Goal: Task Accomplishment & Management: Use online tool/utility

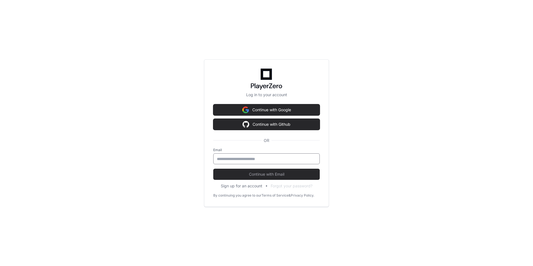
click at [294, 157] on input "email" at bounding box center [266, 159] width 99 height 6
type input "**********"
click at [271, 177] on button "Continue with Email" at bounding box center [266, 174] width 107 height 11
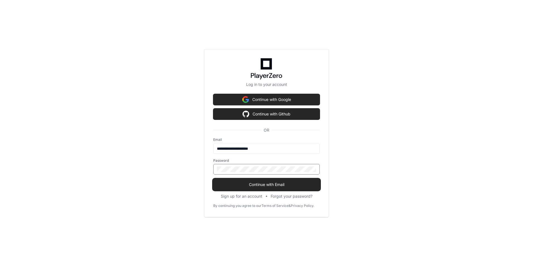
click at [270, 182] on span "Continue with Email" at bounding box center [266, 185] width 107 height 6
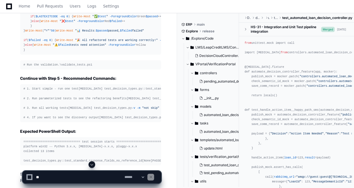
scroll to position [10682, 0]
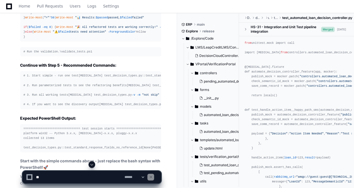
click at [94, 164] on span at bounding box center [92, 164] width 4 height 4
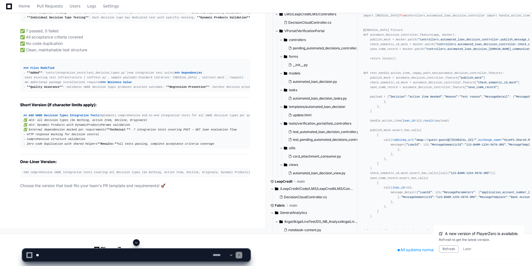
scroll to position [42090, 0]
click at [140, 244] on div at bounding box center [136, 242] width 228 height 7
click at [138, 241] on button at bounding box center [136, 242] width 7 height 7
click at [448, 249] on button "Refresh" at bounding box center [449, 249] width 20 height 7
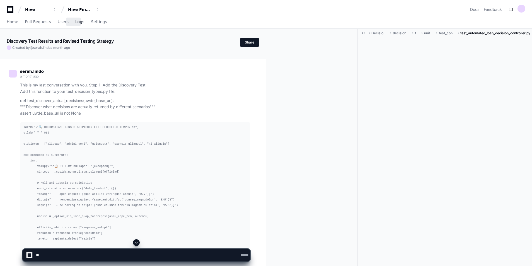
click at [75, 25] on link "Logs" at bounding box center [79, 22] width 9 height 13
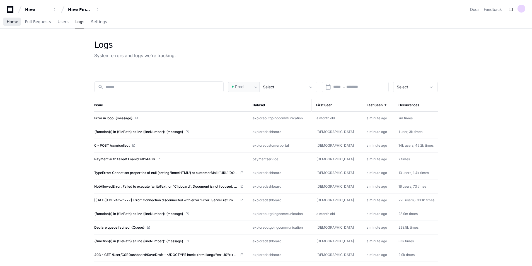
click at [17, 24] on link "Home" at bounding box center [12, 22] width 11 height 13
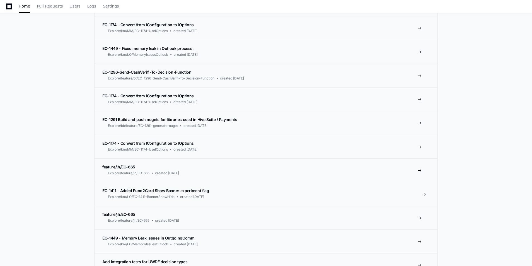
scroll to position [670, 0]
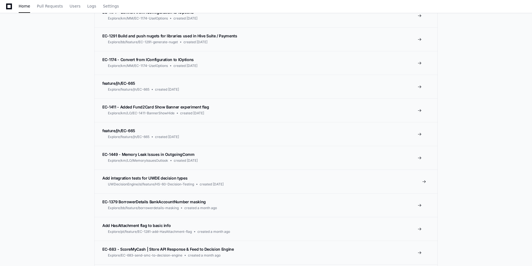
click at [152, 180] on span "Add integration tests for UWDE decision types" at bounding box center [144, 178] width 85 height 5
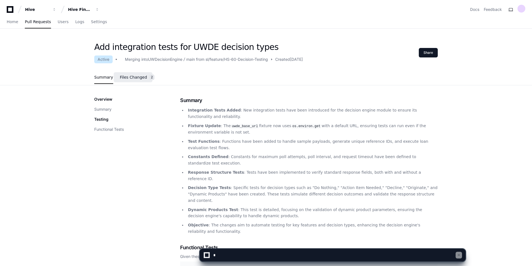
click at [140, 78] on span "Files Changed" at bounding box center [133, 77] width 27 height 3
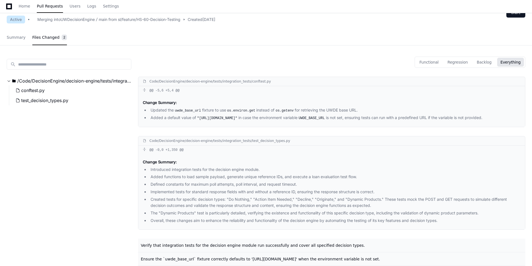
scroll to position [40, 0]
click at [7, 37] on span "Summary" at bounding box center [16, 37] width 19 height 3
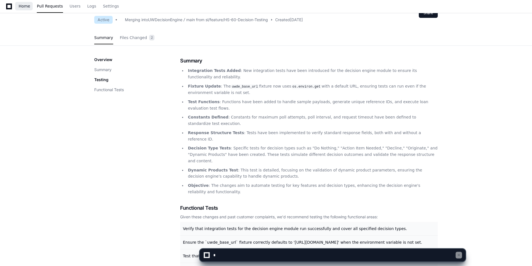
click at [28, 7] on span "Home" at bounding box center [24, 5] width 11 height 3
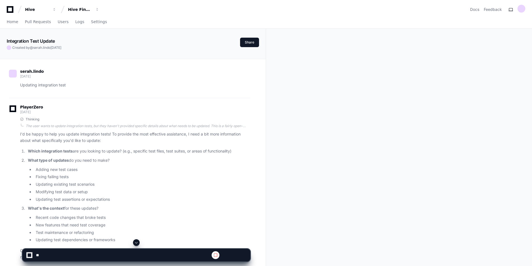
click at [137, 242] on span at bounding box center [136, 242] width 4 height 4
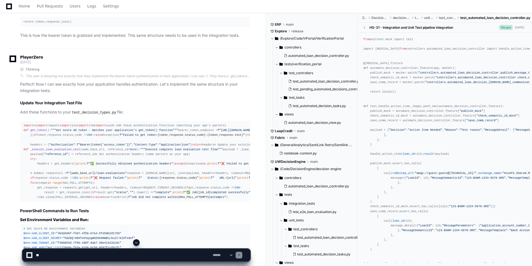
scroll to position [15601, 0]
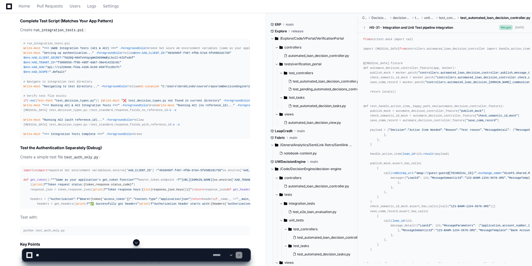
click at [137, 243] on span at bounding box center [136, 242] width 4 height 4
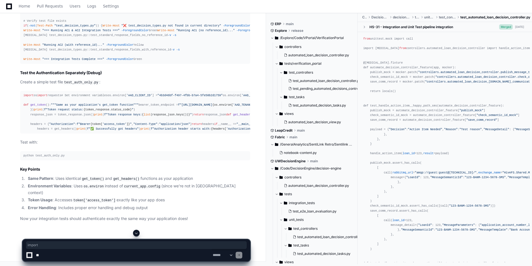
scroll to position [20574, 0]
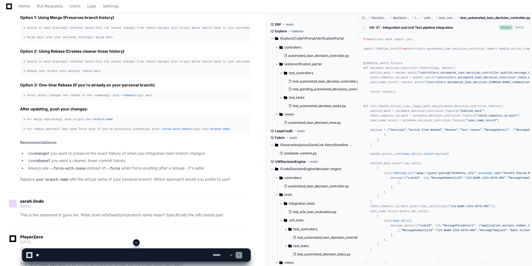
scroll to position [335, 0]
click at [153, 256] on textarea at bounding box center [123, 255] width 177 height 12
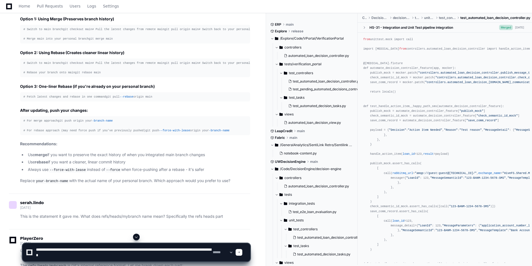
paste textarea "**********"
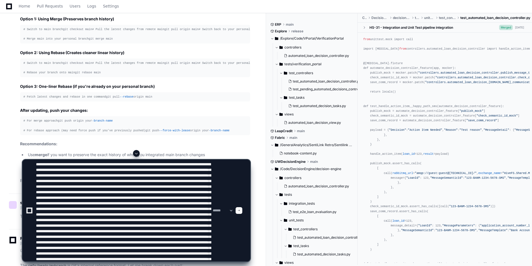
type textarea "**********"
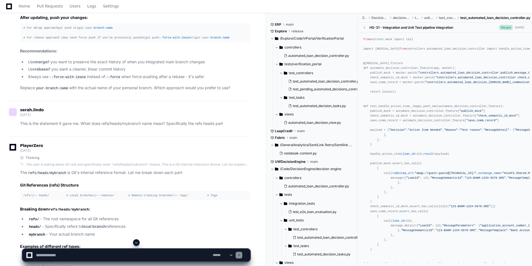
scroll to position [531, 0]
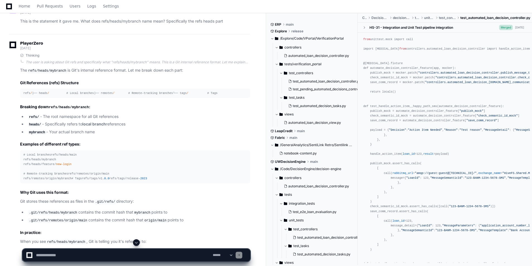
click at [139, 241] on span at bounding box center [136, 242] width 4 height 4
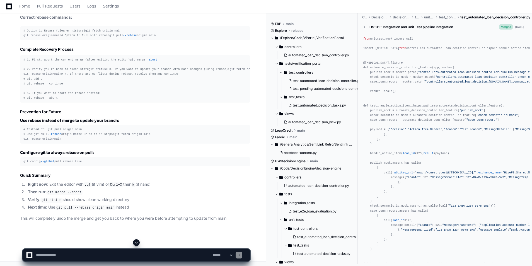
scroll to position [21149, 0]
click at [132, 252] on textarea at bounding box center [123, 255] width 177 height 12
type textarea "**********"
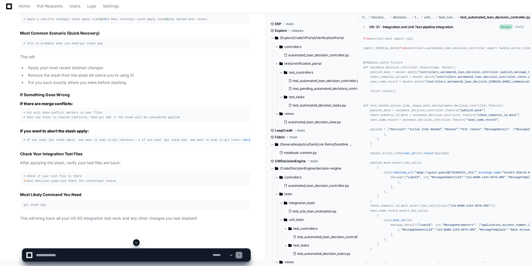
scroll to position [20950, 0]
click at [134, 256] on textarea at bounding box center [123, 255] width 177 height 12
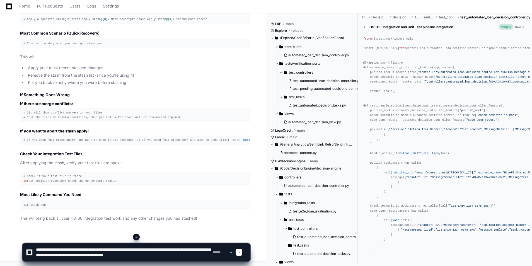
scroll to position [21508, 0]
type textarea "**********"
click at [242, 253] on div at bounding box center [239, 252] width 7 height 7
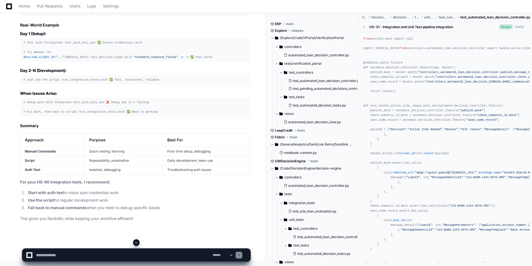
scroll to position [21257, 0]
click at [134, 242] on span at bounding box center [136, 242] width 4 height 4
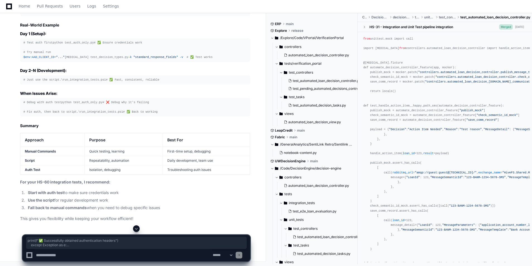
drag, startPoint x: 36, startPoint y: 70, endPoint x: 64, endPoint y: 85, distance: 32.0
drag, startPoint x: 64, startPoint y: 85, endPoint x: 63, endPoint y: 78, distance: 6.8
copy div "print ( f"✅ Successfully obtained authentication headers" ) except Exception as…"
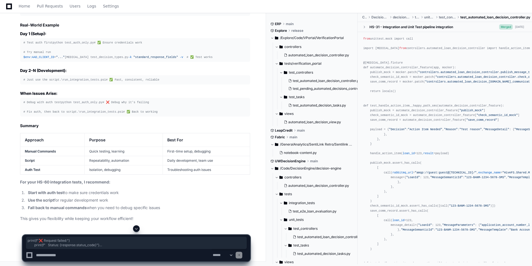
drag, startPoint x: 36, startPoint y: 122, endPoint x: 95, endPoint y: 143, distance: 63.2
drag, startPoint x: 95, startPoint y: 143, endPoint x: 88, endPoint y: 141, distance: 7.9
copy div "print ( f"❌ Request failed:" ) print ( f" Status: {response.status_code} " ) pr…"
